Goal: Task Accomplishment & Management: Complete application form

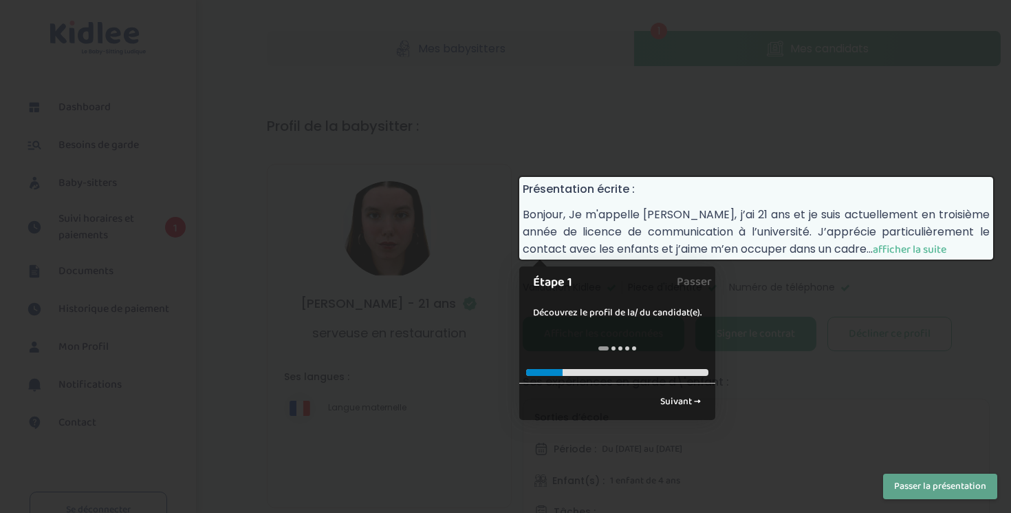
click at [910, 489] on button "Passer la présentation" at bounding box center [940, 485] width 114 height 25
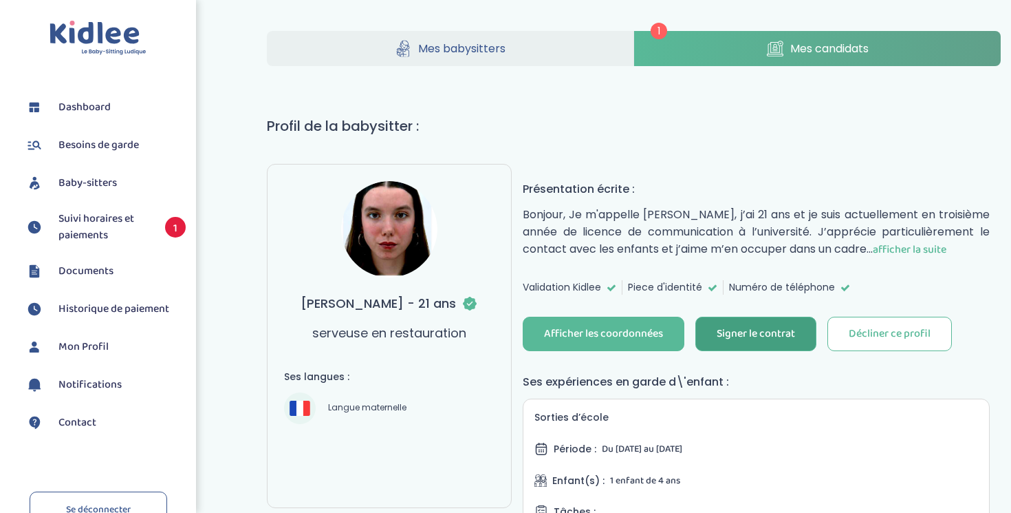
click at [745, 330] on div "Signer le contrat" at bounding box center [756, 334] width 78 height 16
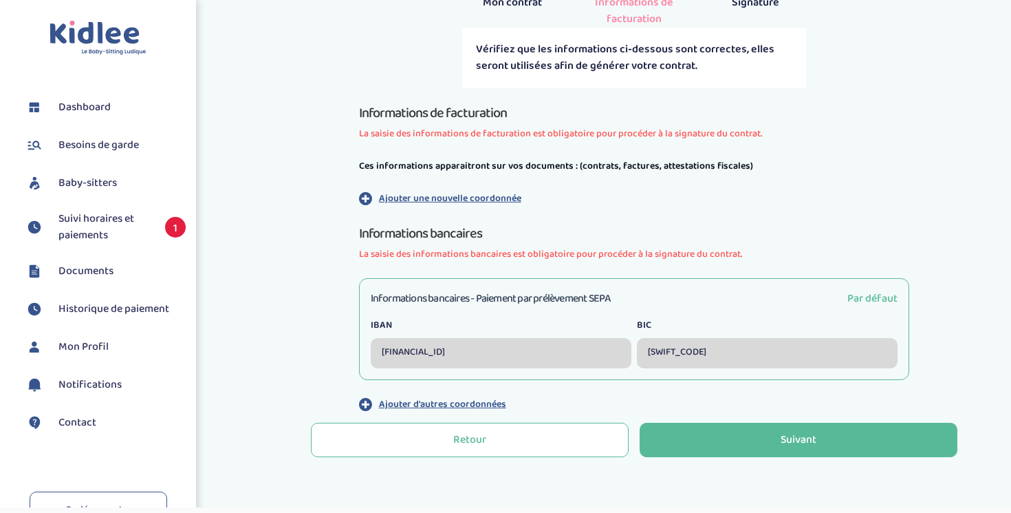
scroll to position [362, 0]
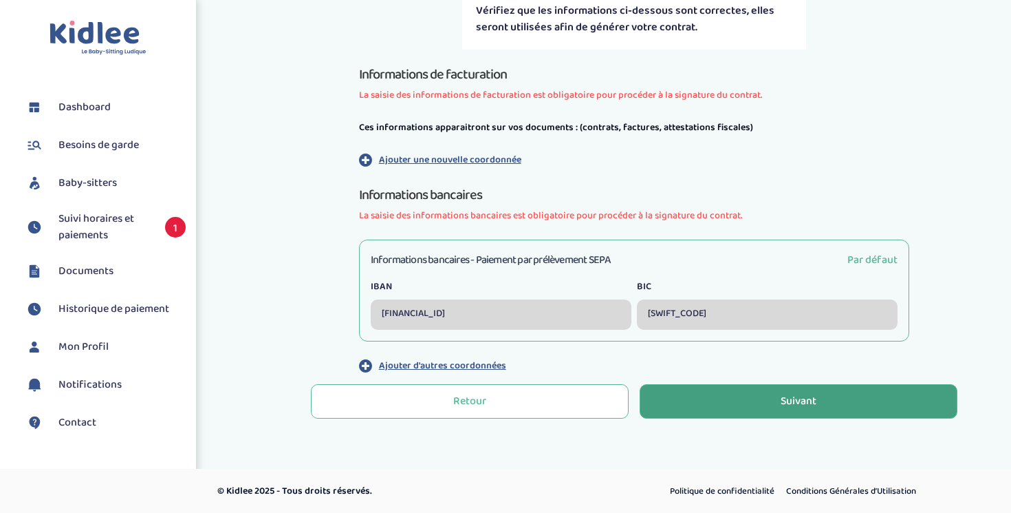
click at [743, 405] on button "Suivant" at bounding box center [799, 401] width 318 height 34
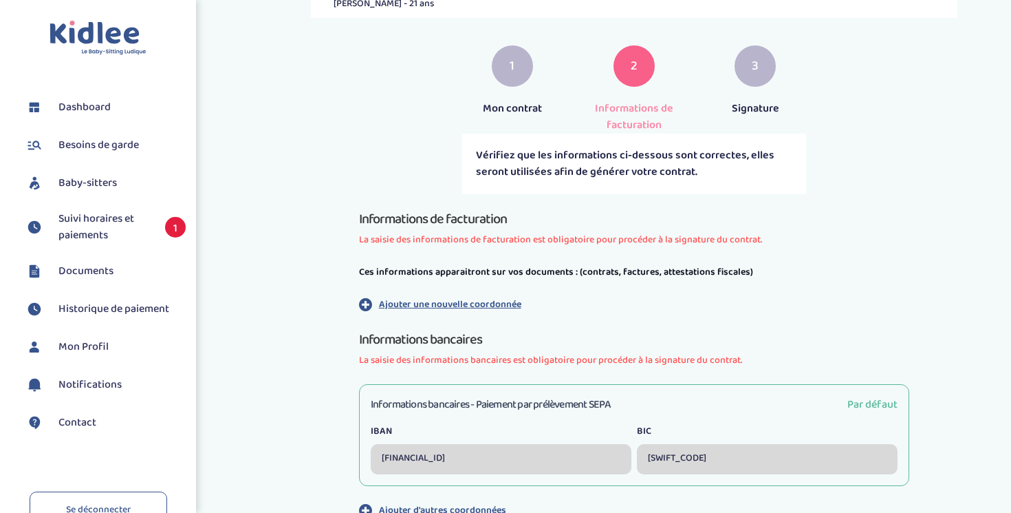
scroll to position [279, 0]
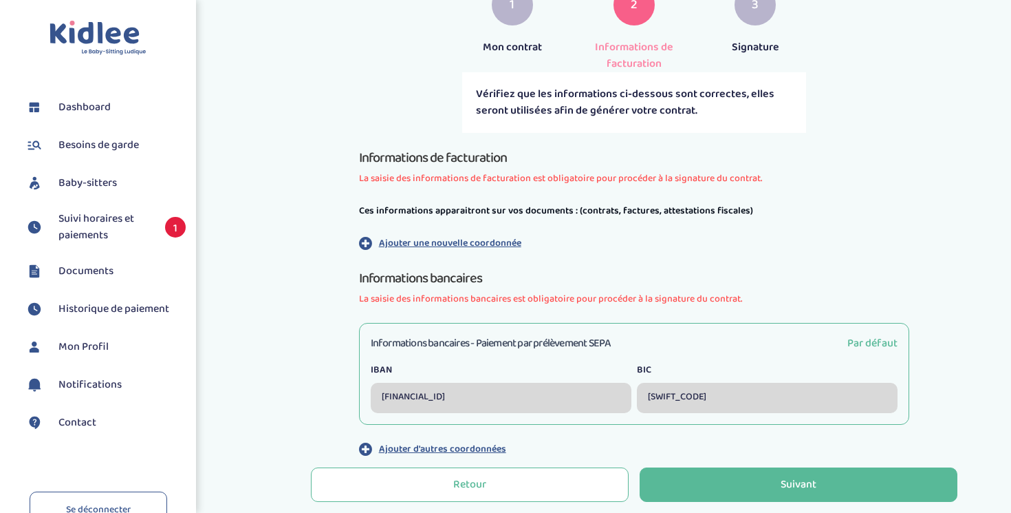
click at [487, 243] on p "Ajouter une nouvelle coordonnée" at bounding box center [450, 243] width 142 height 14
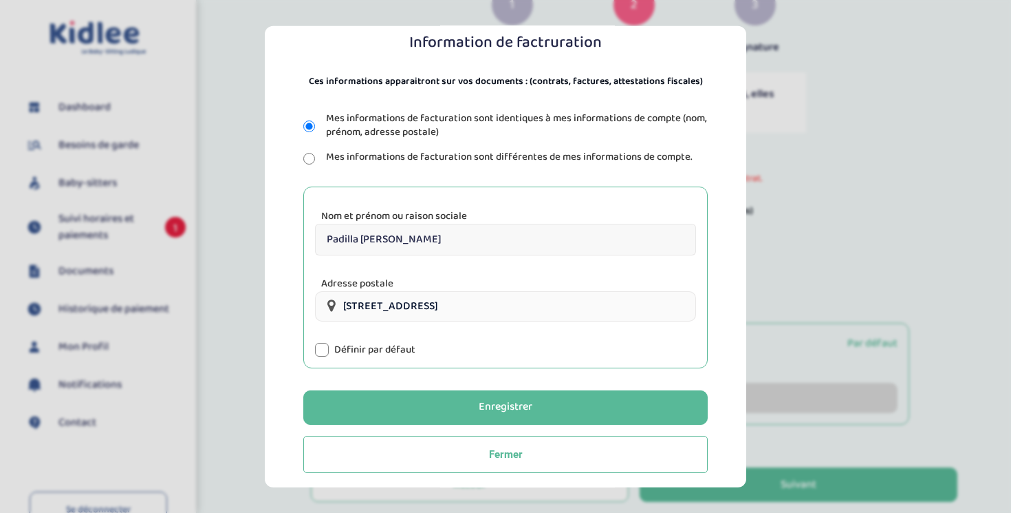
scroll to position [131, 0]
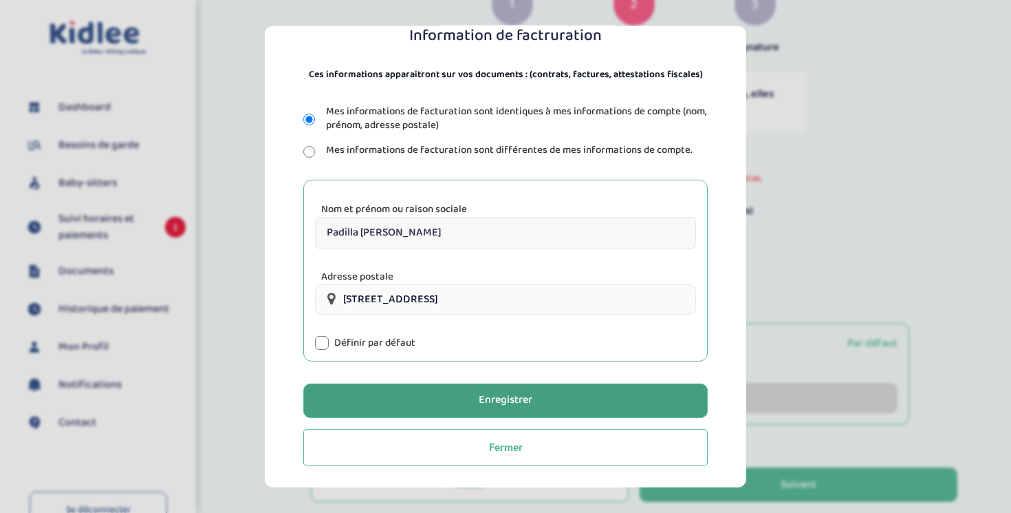
click at [482, 394] on div "Enregistrer" at bounding box center [506, 400] width 54 height 16
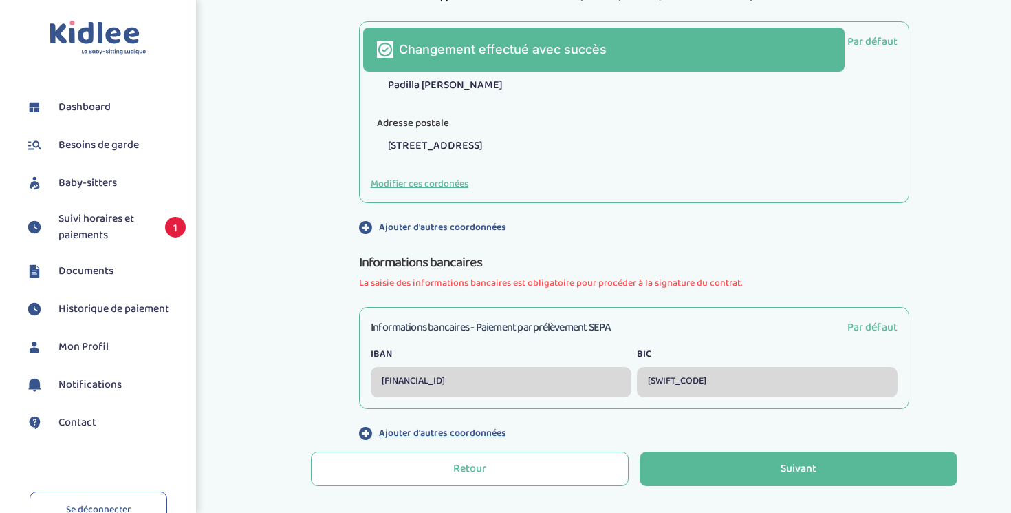
scroll to position [560, 0]
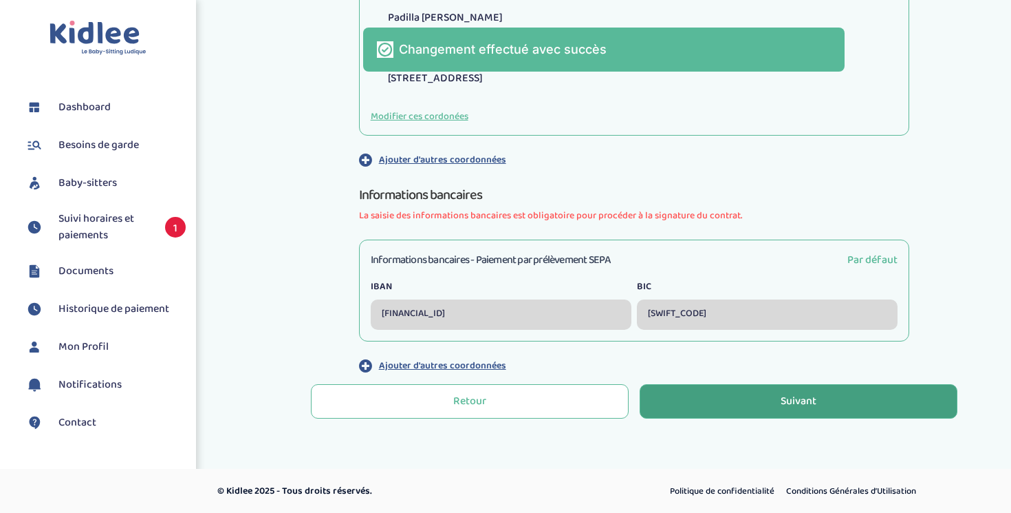
click at [694, 402] on button "Suivant" at bounding box center [799, 401] width 318 height 34
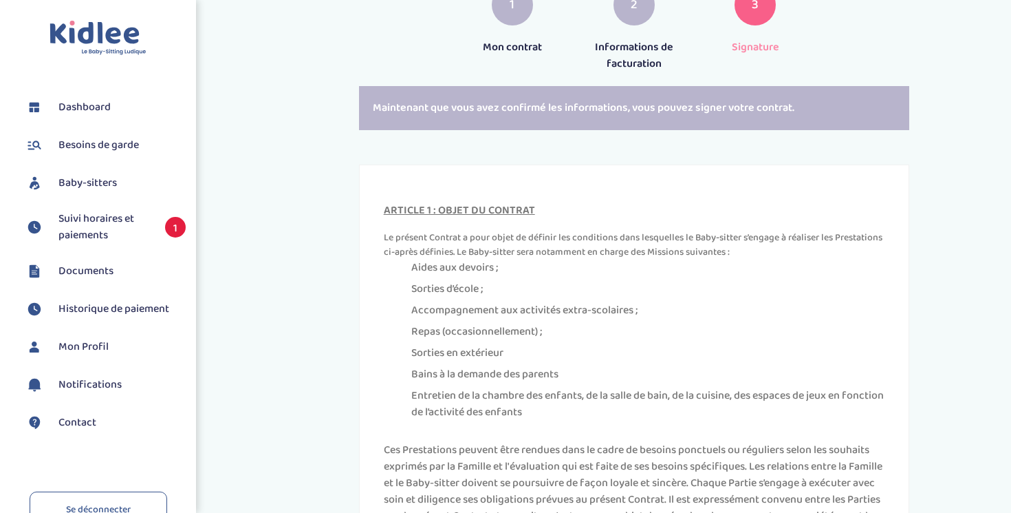
scroll to position [438, 0]
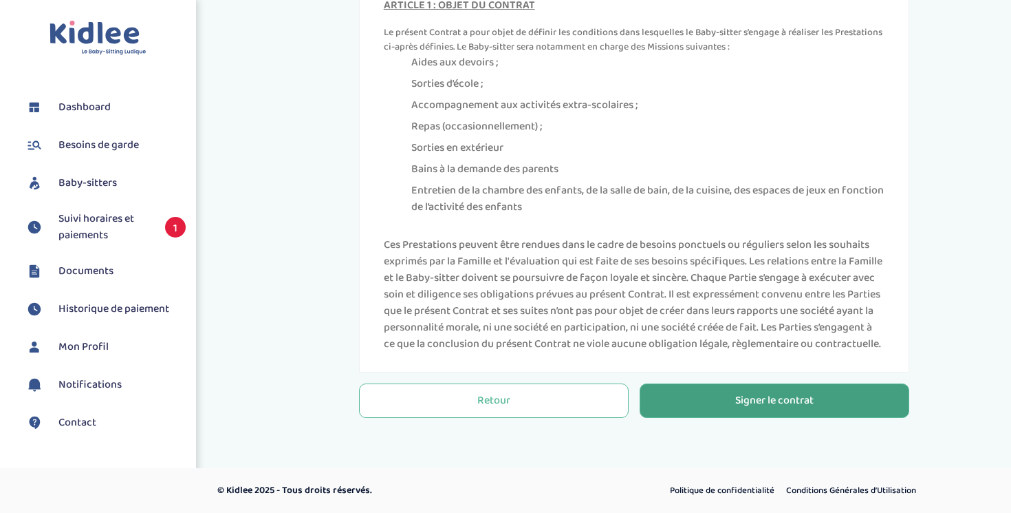
click at [748, 400] on div "Signer le contrat" at bounding box center [775, 401] width 78 height 16
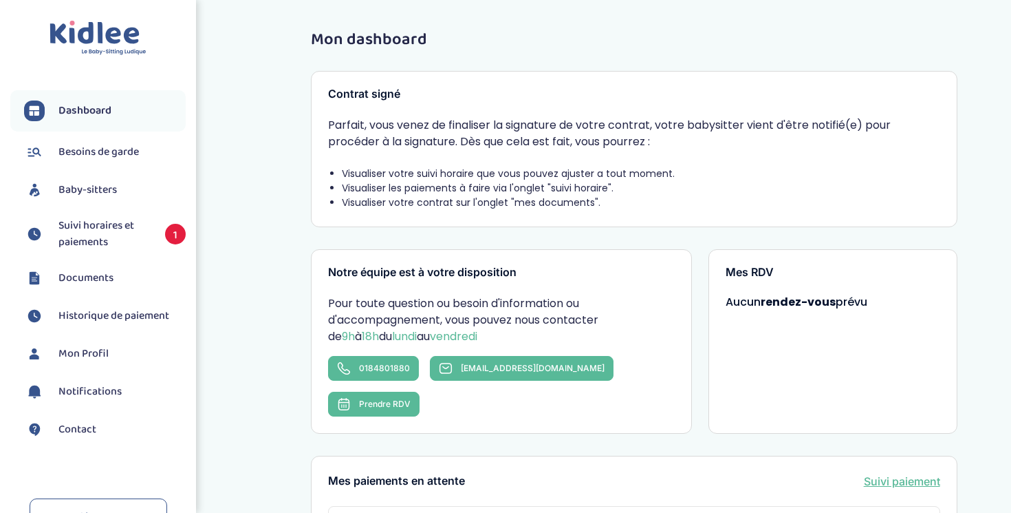
click at [117, 224] on span "Suivi horaires et paiements" at bounding box center [104, 233] width 93 height 33
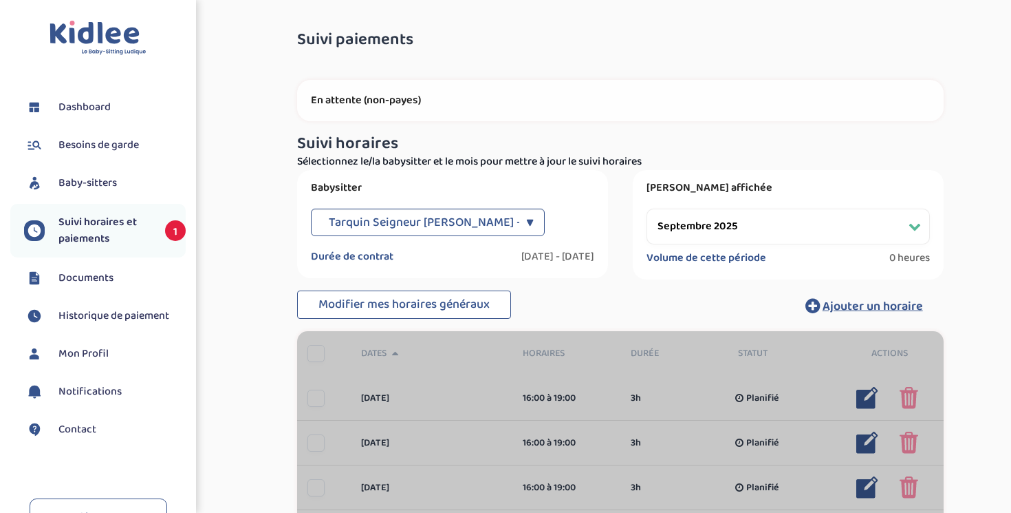
select select "septembre 2025"
